Goal: Information Seeking & Learning: Check status

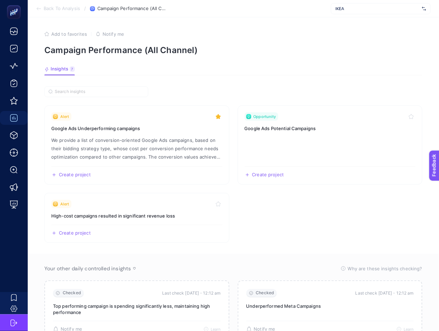
click at [55, 7] on span "Back To Analysis" at bounding box center [62, 9] width 36 height 6
click at [45, 9] on span "Back To Analysis" at bounding box center [62, 9] width 36 height 6
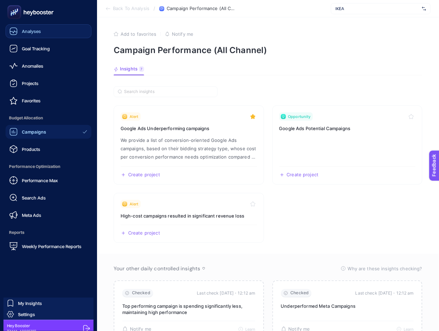
click at [21, 32] on div "Analyses" at bounding box center [25, 31] width 32 height 8
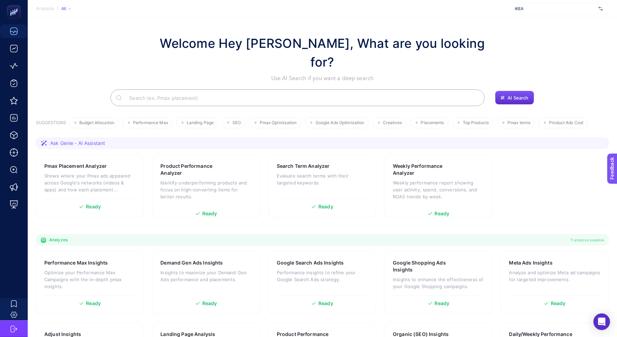
click at [340, 88] on input "Search" at bounding box center [301, 97] width 355 height 19
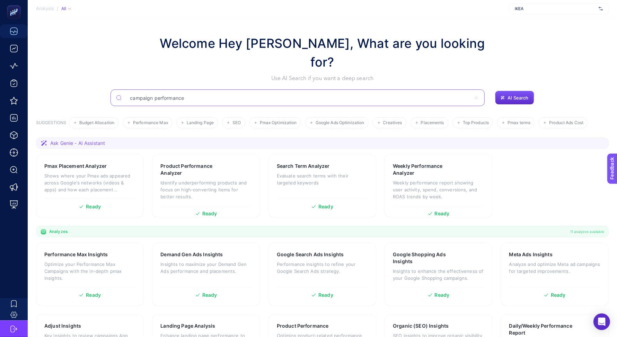
type input "campaign performance"
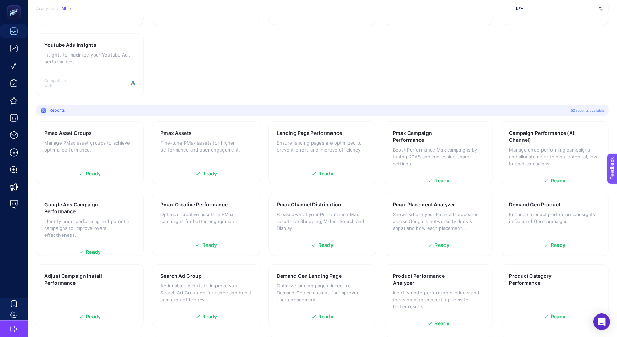
scroll to position [359, 0]
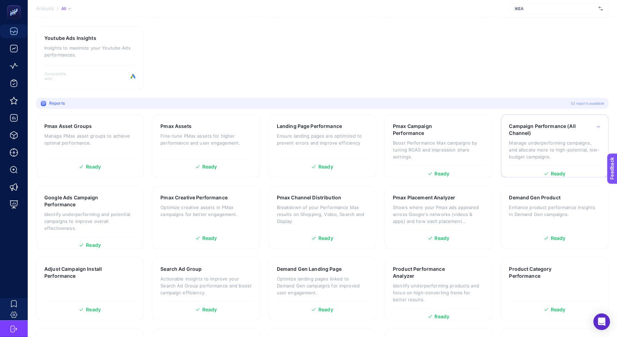
click at [439, 166] on div "Ready" at bounding box center [554, 171] width 91 height 10
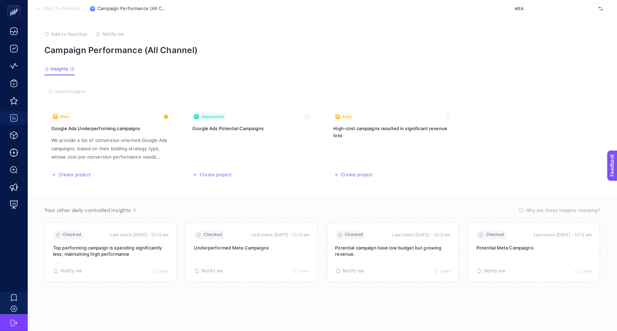
click at [68, 9] on span "Back To Analysis" at bounding box center [62, 9] width 36 height 6
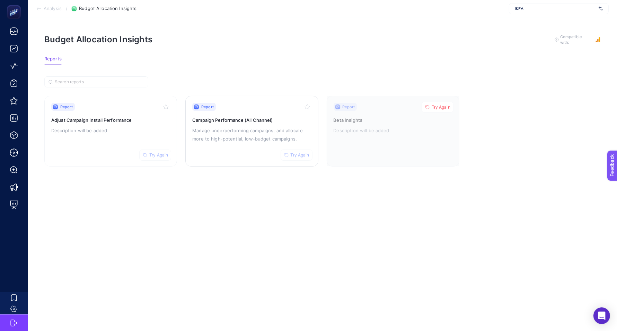
click at [305, 157] on button "Try Again" at bounding box center [297, 154] width 32 height 11
click at [263, 64] on section "Reports" at bounding box center [322, 60] width 556 height 9
click at [263, 50] on section "Budget Allocation Insights To get quality results from this analysis, we recomm…" at bounding box center [322, 45] width 556 height 22
click at [248, 151] on div "Report Try Again Campaign Performance (All Channel) Manage underperforming camp…" at bounding box center [251, 131] width 119 height 57
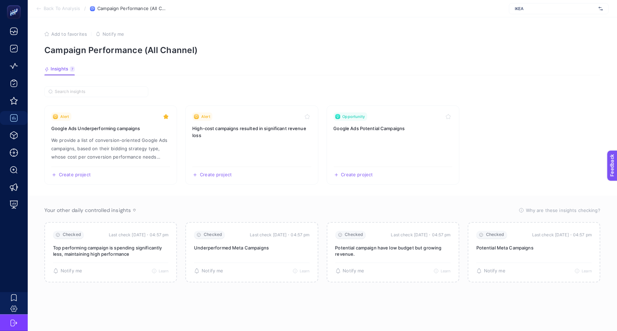
click at [312, 43] on section "Add to favorites false Notify me Campaign Performance (All Channel)" at bounding box center [322, 43] width 556 height 24
click at [439, 11] on span "IKEA" at bounding box center [555, 9] width 81 height 6
type input "koçta"
click at [439, 22] on div "Koçtaş" at bounding box center [558, 22] width 99 height 11
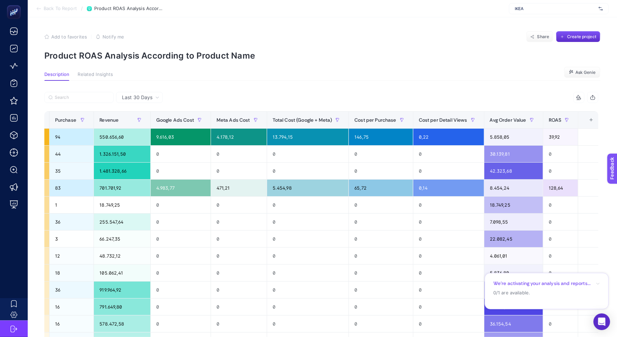
click at [131, 99] on span "Last 30 Days" at bounding box center [137, 97] width 30 height 7
click at [155, 98] on icon at bounding box center [157, 97] width 4 height 4
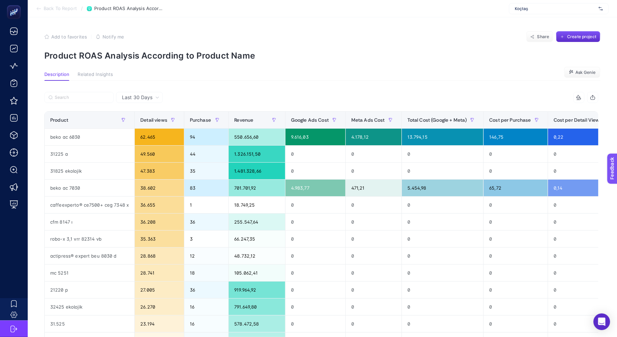
click at [184, 15] on section "Back To Report / Product ROAS Analysis According to Product Name Koçtaş" at bounding box center [322, 8] width 589 height 17
